Goal: Task Accomplishment & Management: Use online tool/utility

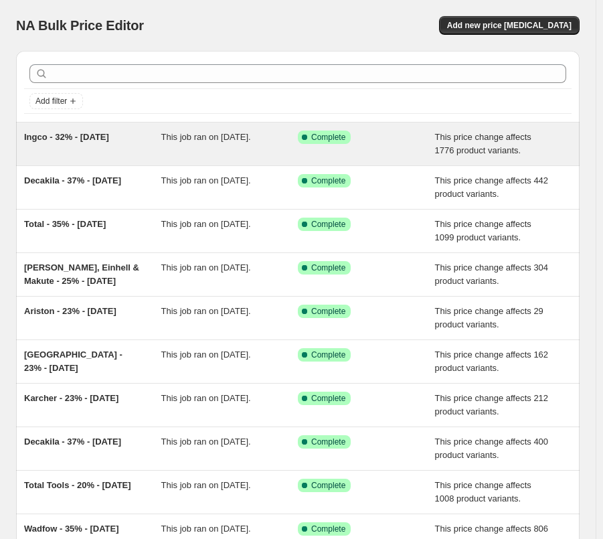
click at [244, 136] on span "This job ran on [DATE]." at bounding box center [206, 137] width 90 height 10
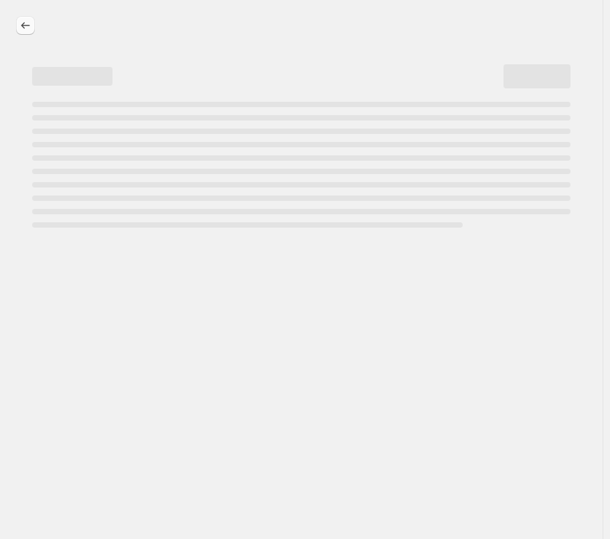
select select "margin"
select select "remove"
select select "vendor"
select select "tag"
select select "not_equal"
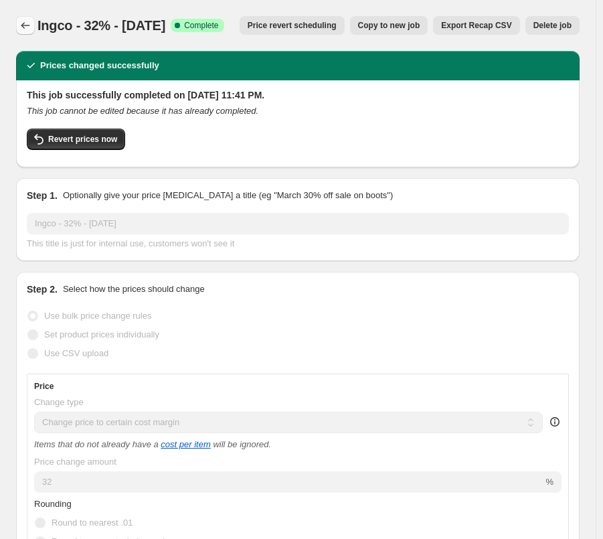
click at [23, 19] on icon "Price change jobs" at bounding box center [25, 25] width 13 height 13
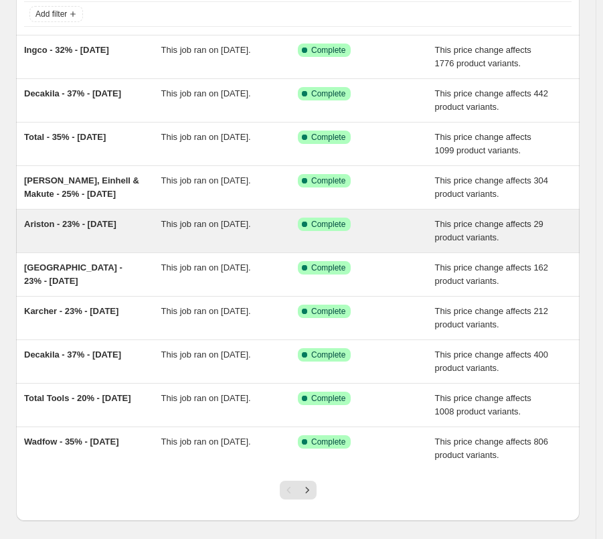
scroll to position [151, 0]
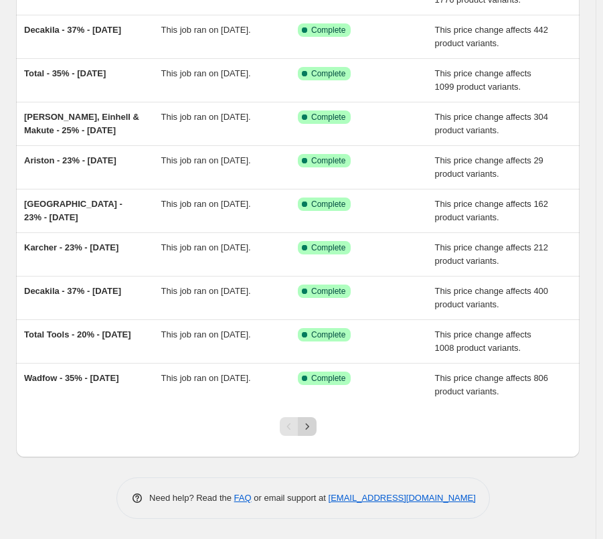
click at [314, 427] on icon "Next" at bounding box center [306, 426] width 13 height 13
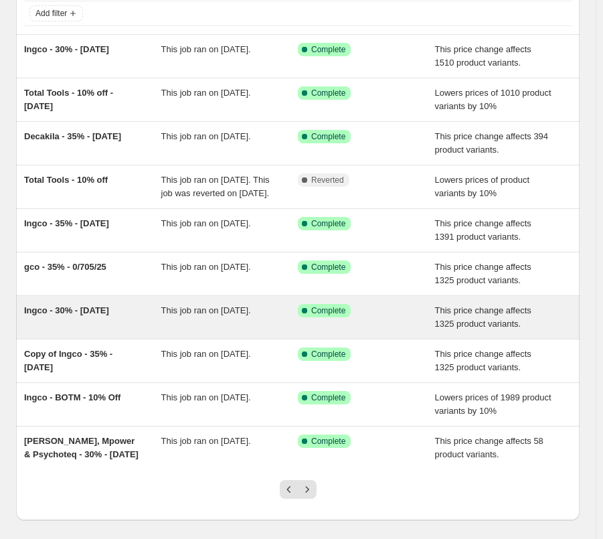
scroll to position [164, 0]
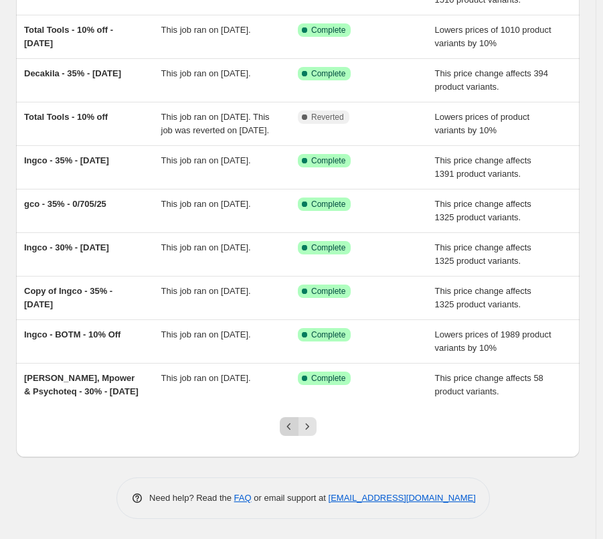
click at [288, 432] on icon "Previous" at bounding box center [288, 426] width 13 height 13
